Goal: Task Accomplishment & Management: Manage account settings

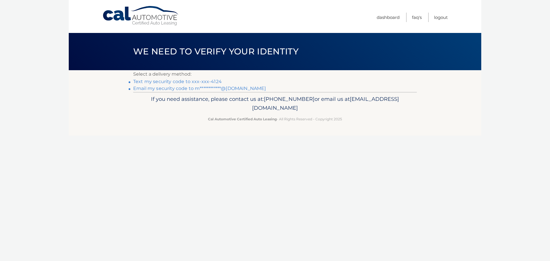
click at [172, 81] on link "Text my security code to xxx-xxx-4124" at bounding box center [177, 81] width 88 height 5
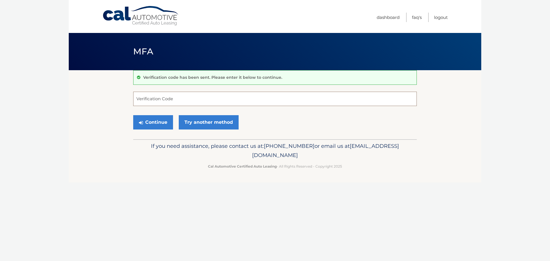
click at [187, 100] on input "Verification Code" at bounding box center [274, 99] width 283 height 14
type input "742480"
click at [152, 121] on button "Continue" at bounding box center [153, 122] width 40 height 14
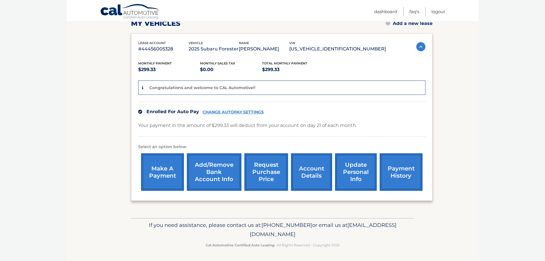
scroll to position [86, 0]
click at [401, 171] on link "payment history" at bounding box center [401, 172] width 43 height 38
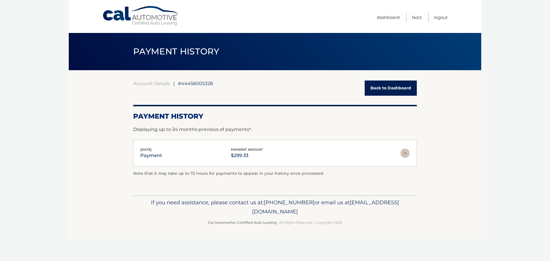
click at [394, 86] on link "Back to Dashboard" at bounding box center [390, 87] width 52 height 15
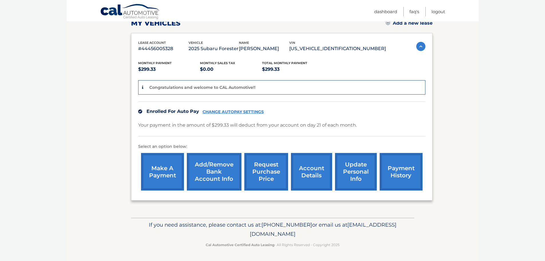
scroll to position [86, 0]
click at [171, 168] on link "make a payment" at bounding box center [162, 172] width 43 height 38
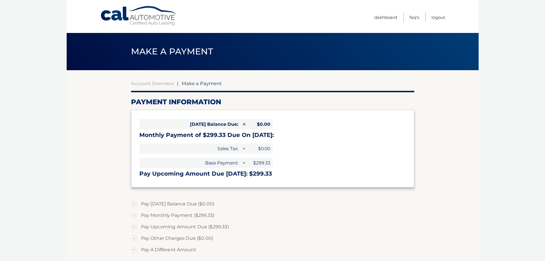
select select "ZmRkODFmZWMtODRjNC00YTAyLThmOWYtYjVjODAxYjIwZWI0"
click at [387, 18] on link "Dashboard" at bounding box center [385, 17] width 23 height 9
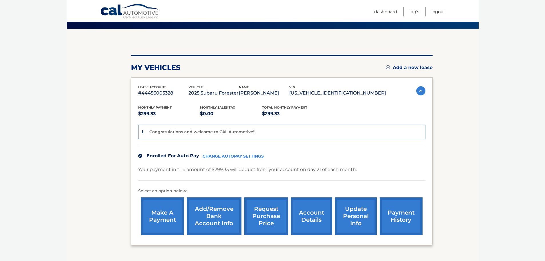
scroll to position [57, 0]
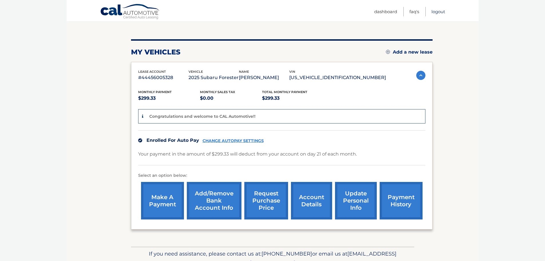
click at [437, 12] on link "Logout" at bounding box center [439, 11] width 14 height 9
